Goal: Information Seeking & Learning: Learn about a topic

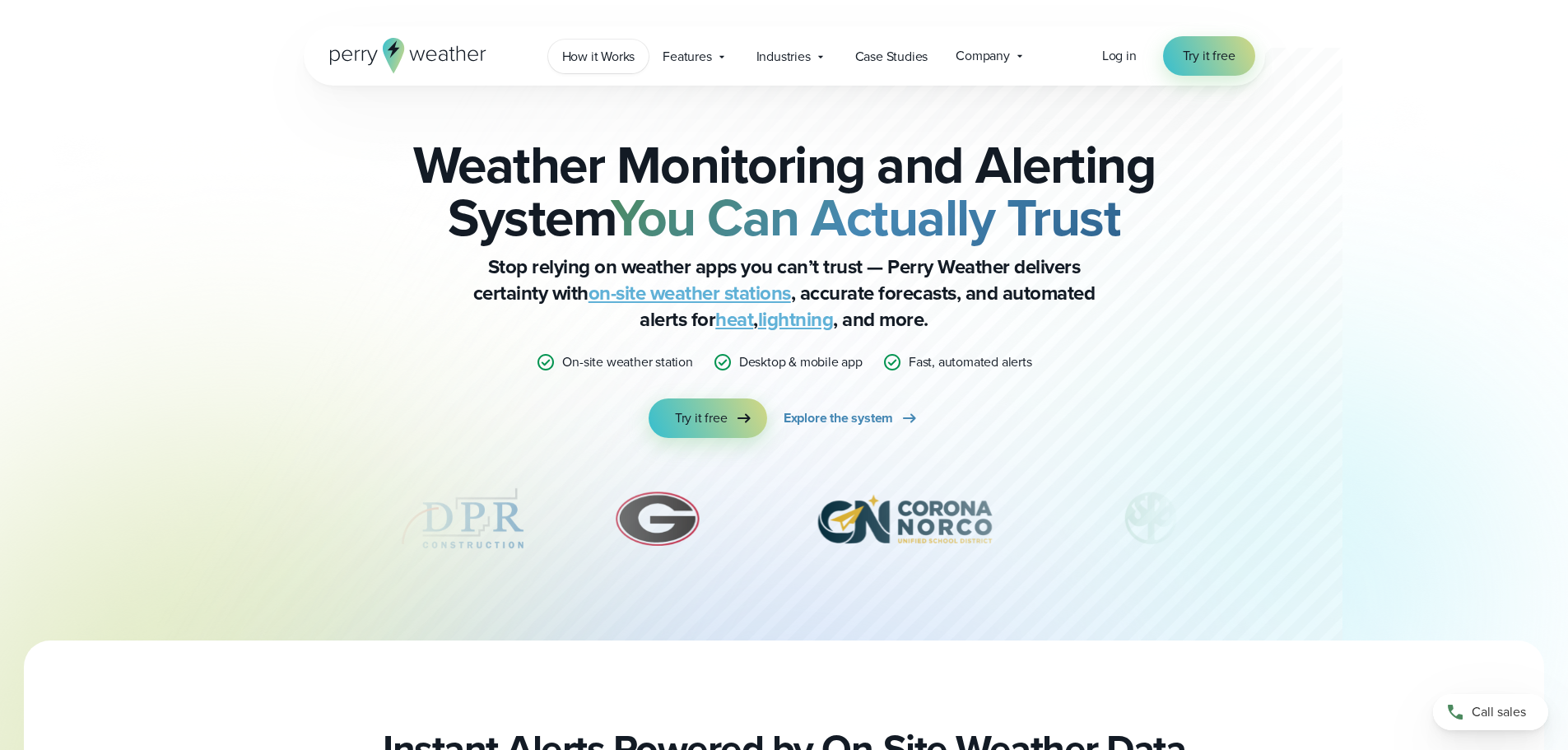
click at [605, 60] on span "How it Works" at bounding box center [599, 57] width 74 height 20
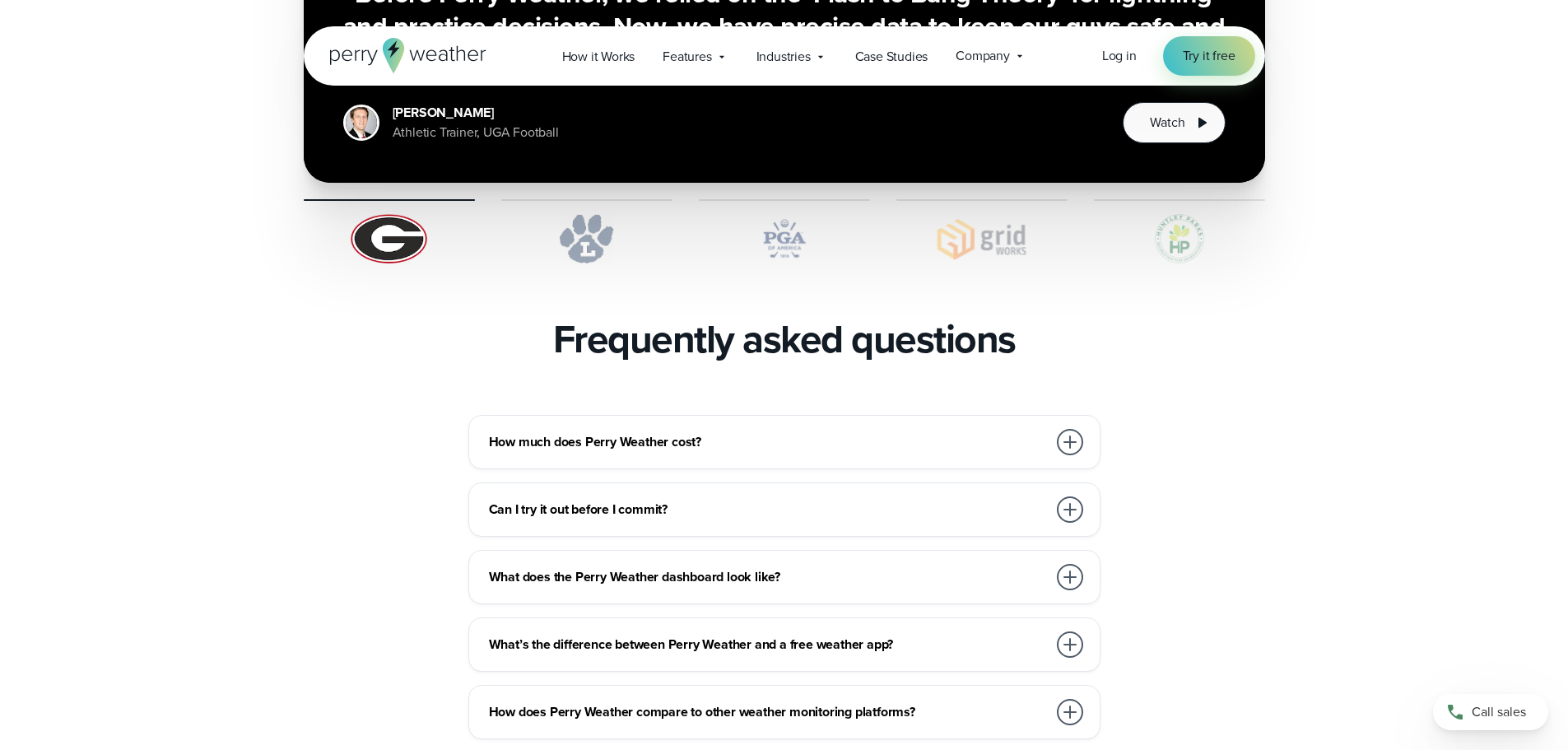
scroll to position [3459, 0]
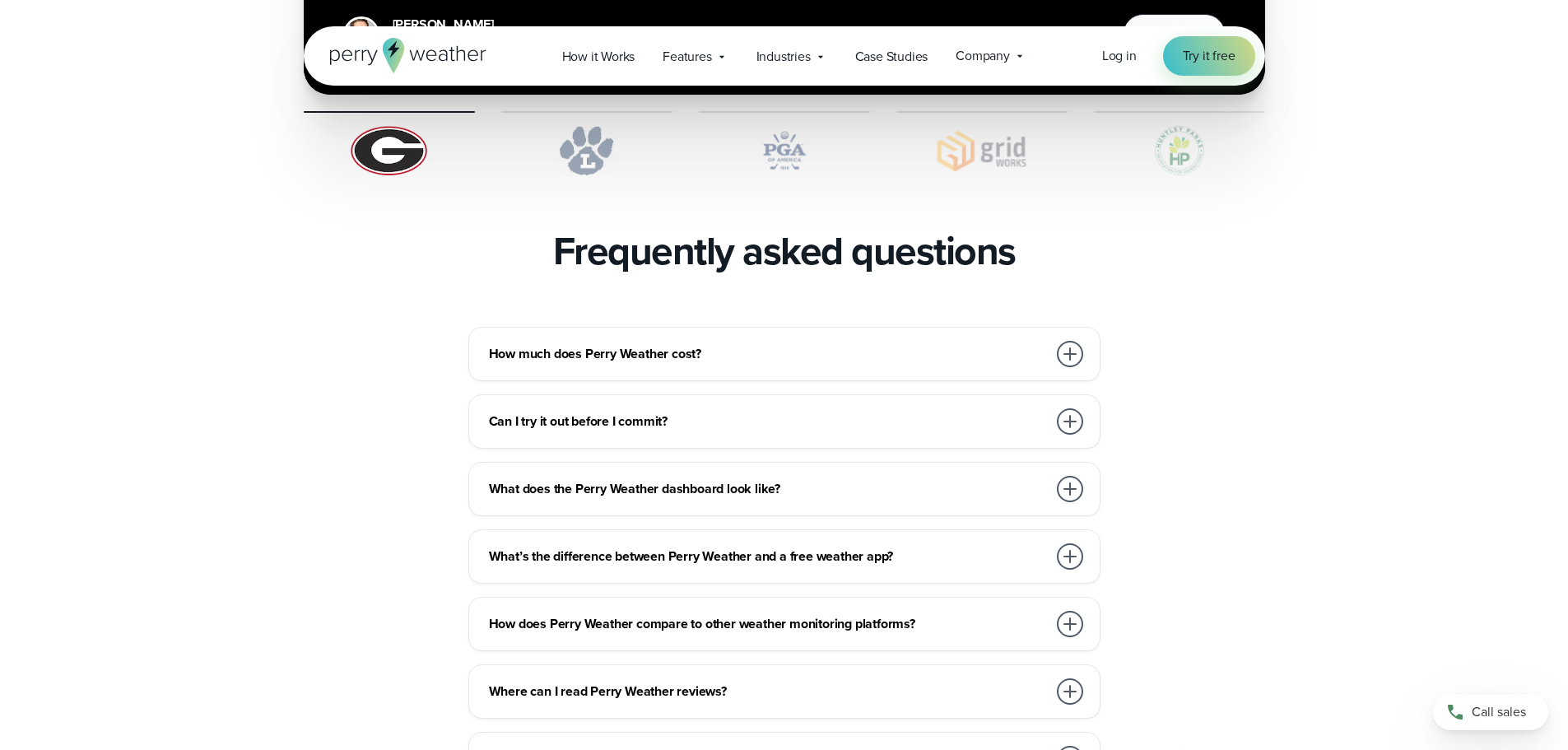
click at [666, 345] on h3 "How much does Perry Weather cost?" at bounding box center [767, 354] width 558 height 20
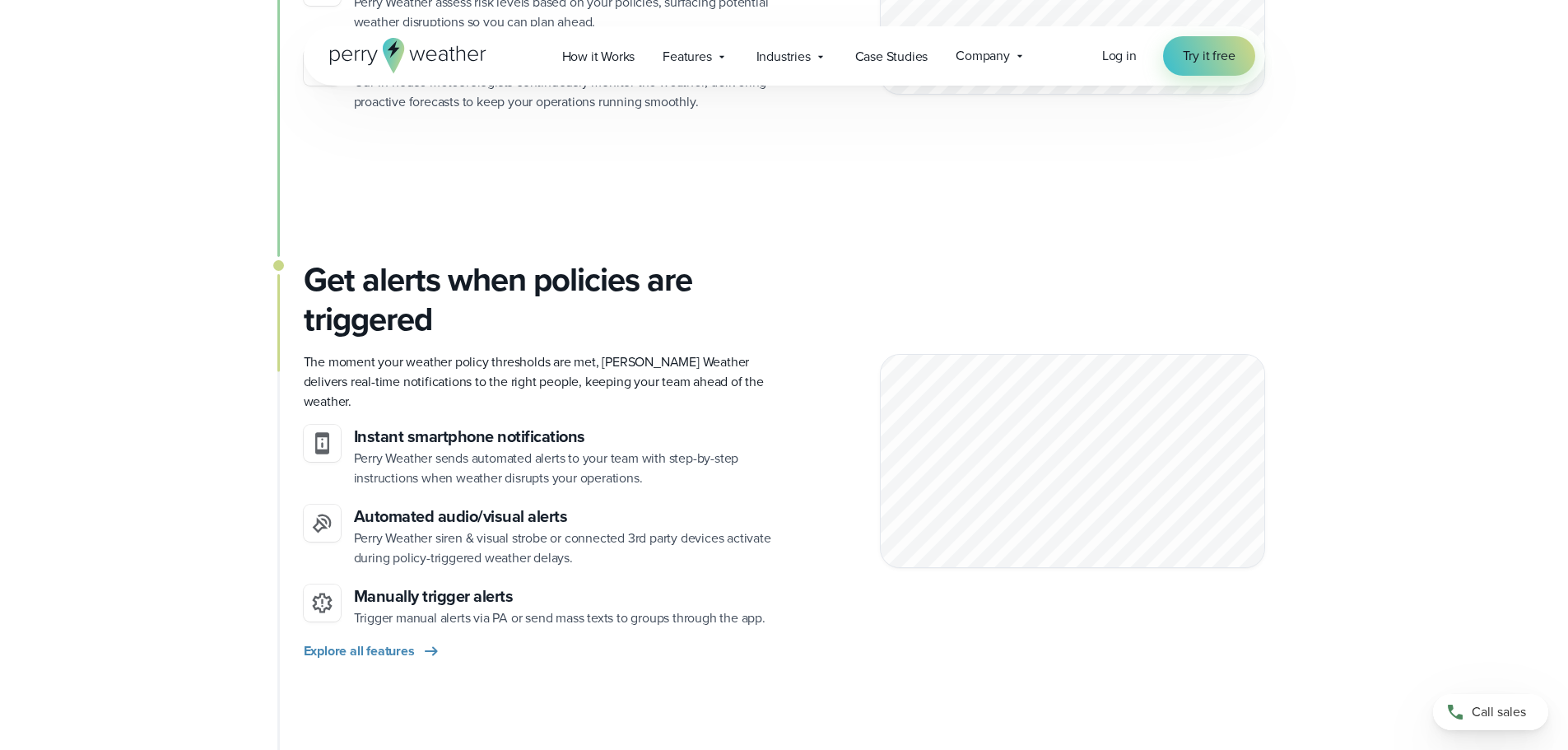
scroll to position [1483, 0]
